Goal: Navigation & Orientation: Find specific page/section

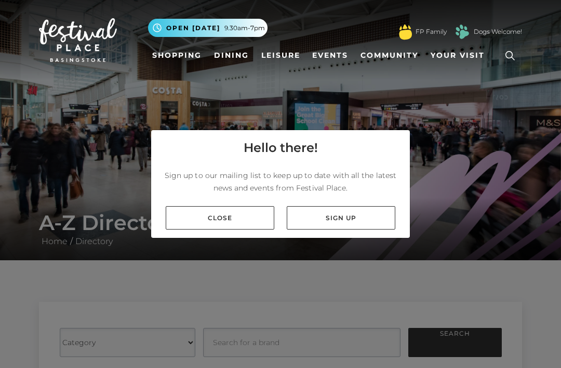
click at [245, 229] on link "Close" at bounding box center [220, 217] width 109 height 23
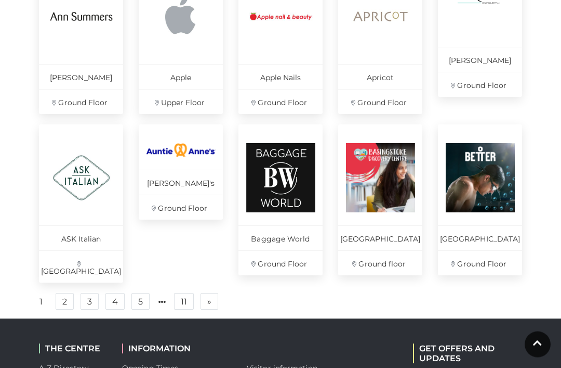
scroll to position [685, 0]
click at [65, 298] on link "2" at bounding box center [65, 301] width 18 height 17
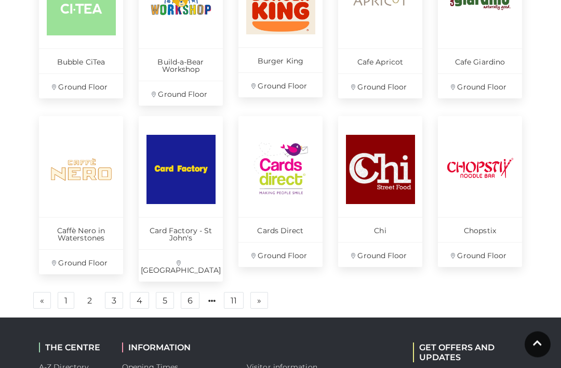
scroll to position [708, 0]
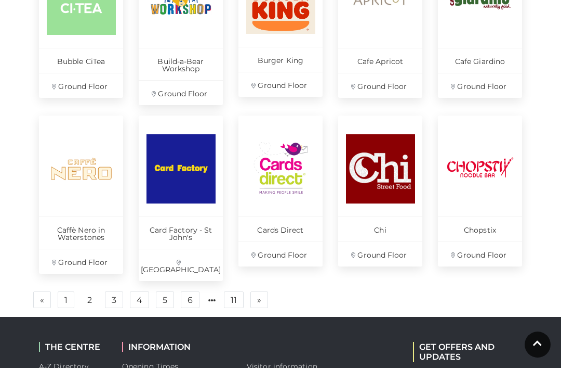
click at [140, 291] on link "4" at bounding box center [139, 299] width 19 height 17
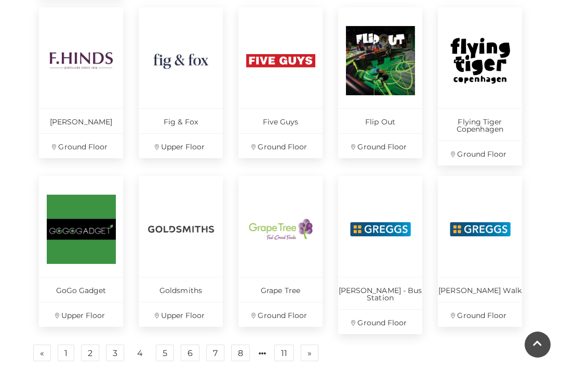
scroll to position [648, 0]
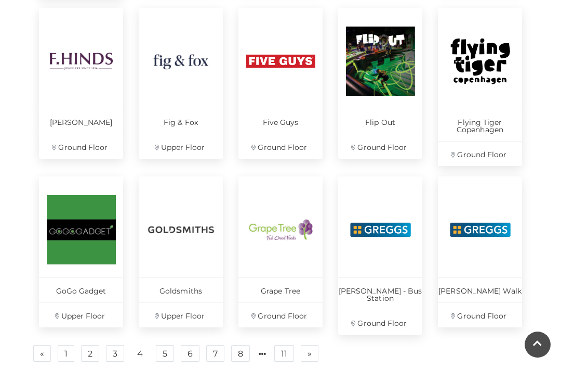
click at [91, 345] on link "2" at bounding box center [90, 353] width 18 height 17
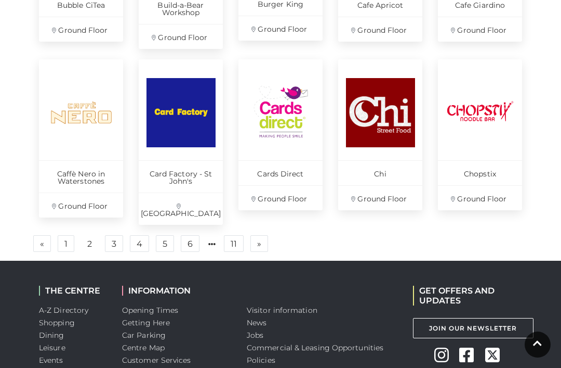
scroll to position [759, 0]
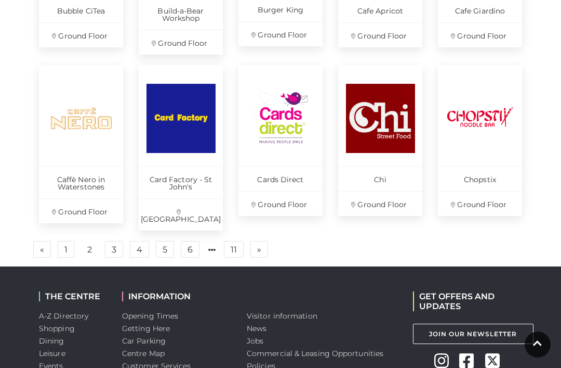
click at [112, 241] on link "3" at bounding box center [114, 249] width 18 height 17
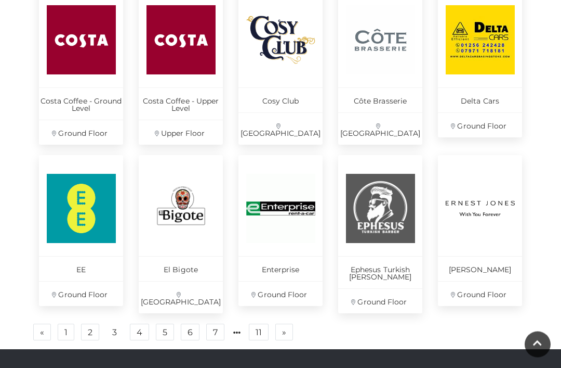
scroll to position [669, 0]
click at [139, 324] on link "4" at bounding box center [139, 331] width 19 height 17
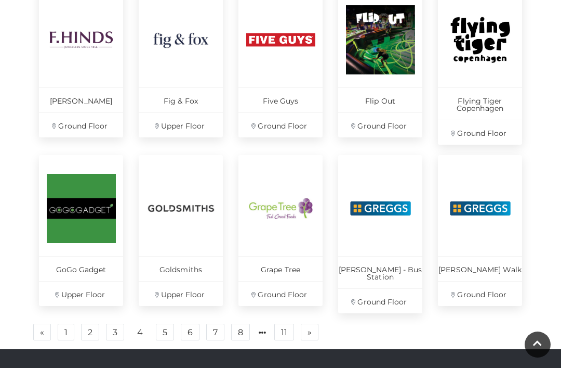
click at [165, 323] on link "5" at bounding box center [165, 331] width 18 height 17
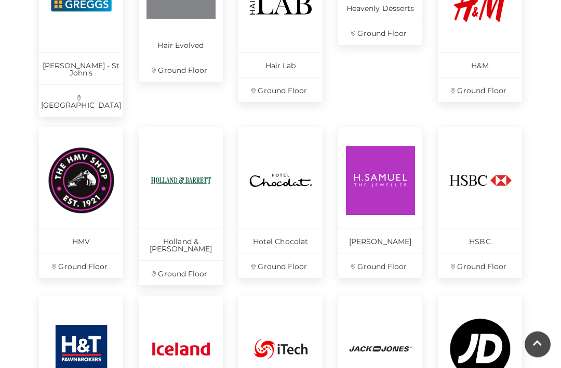
scroll to position [553, 0]
